Goal: Task Accomplishment & Management: Manage account settings

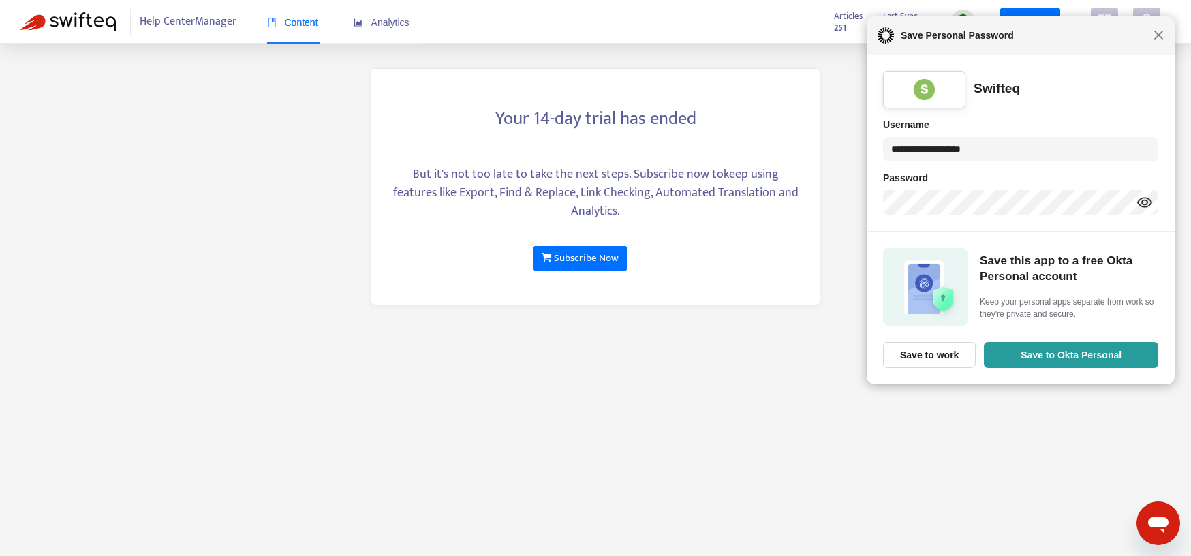
click at [1159, 35] on span "Close" at bounding box center [1159, 35] width 10 height 10
